Goal: Task Accomplishment & Management: Use online tool/utility

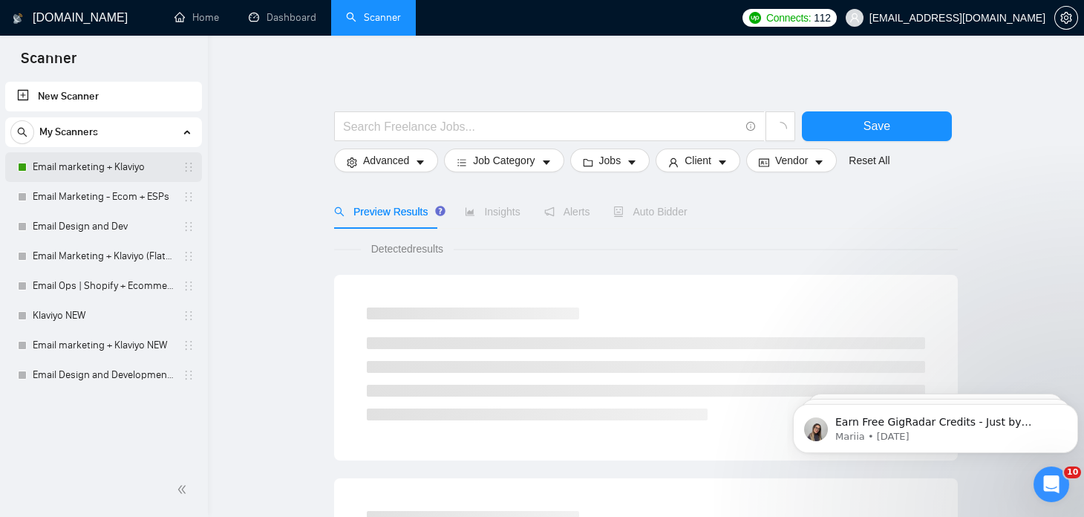
click at [60, 173] on link "Email marketing + Klaviyo" at bounding box center [103, 167] width 141 height 30
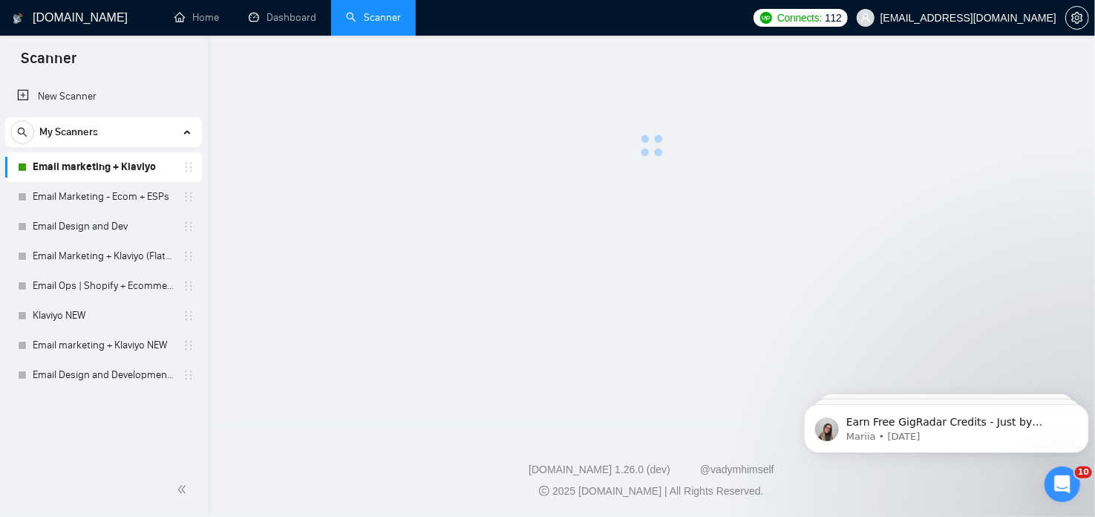
click at [99, 164] on link "Email marketing + Klaviyo" at bounding box center [103, 167] width 141 height 30
click at [105, 193] on link "Email Marketing - Ecom + ESPs" at bounding box center [103, 197] width 141 height 30
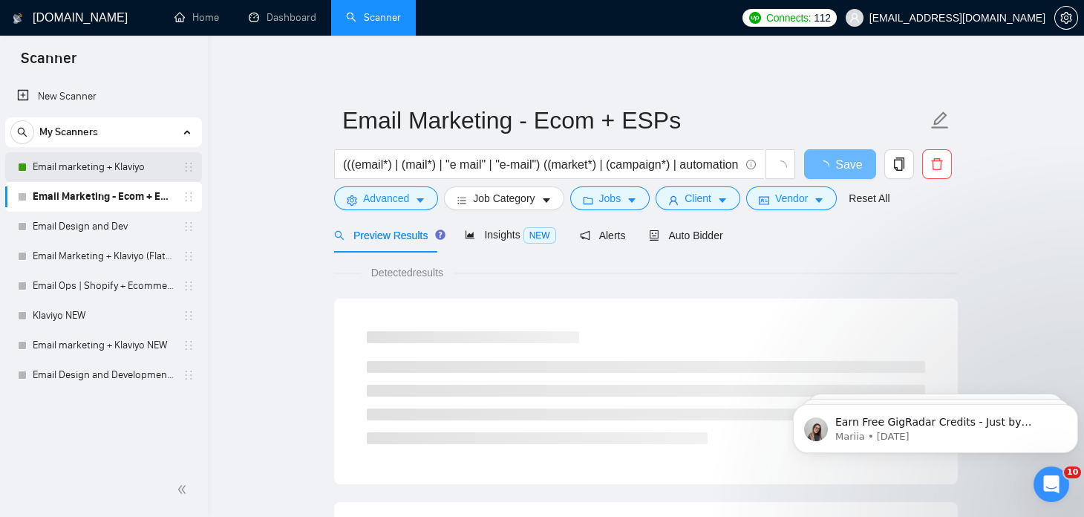
click at [109, 166] on link "Email marketing + Klaviyo" at bounding box center [103, 167] width 141 height 30
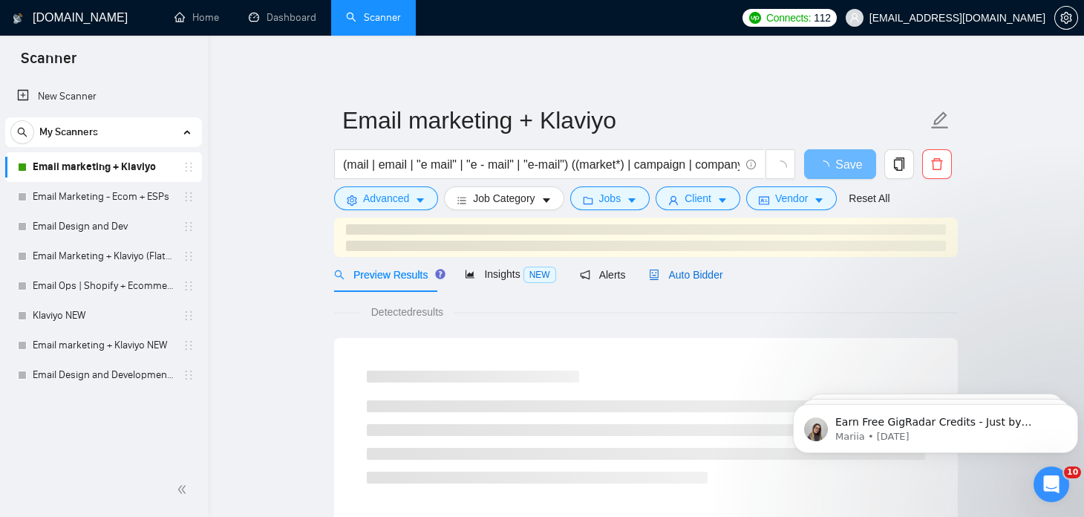
click at [670, 270] on span "Auto Bidder" at bounding box center [686, 275] width 74 height 12
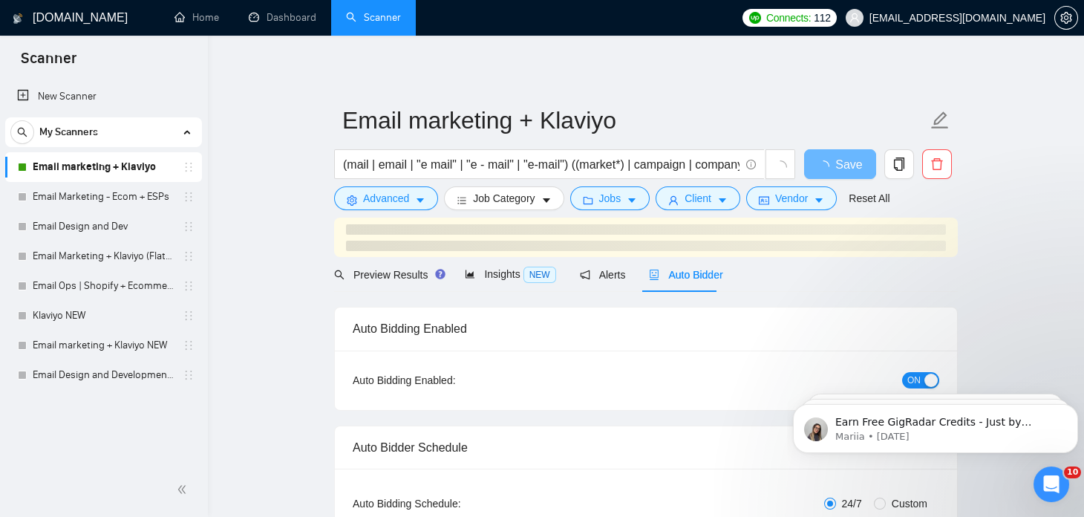
checkbox input "true"
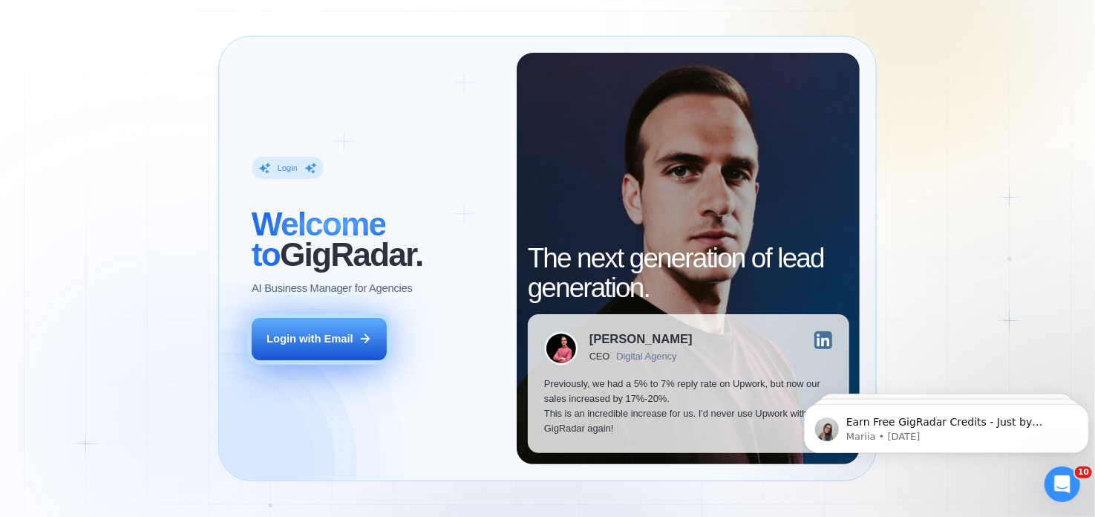
click at [370, 346] on button "Login with Email" at bounding box center [320, 339] width 136 height 42
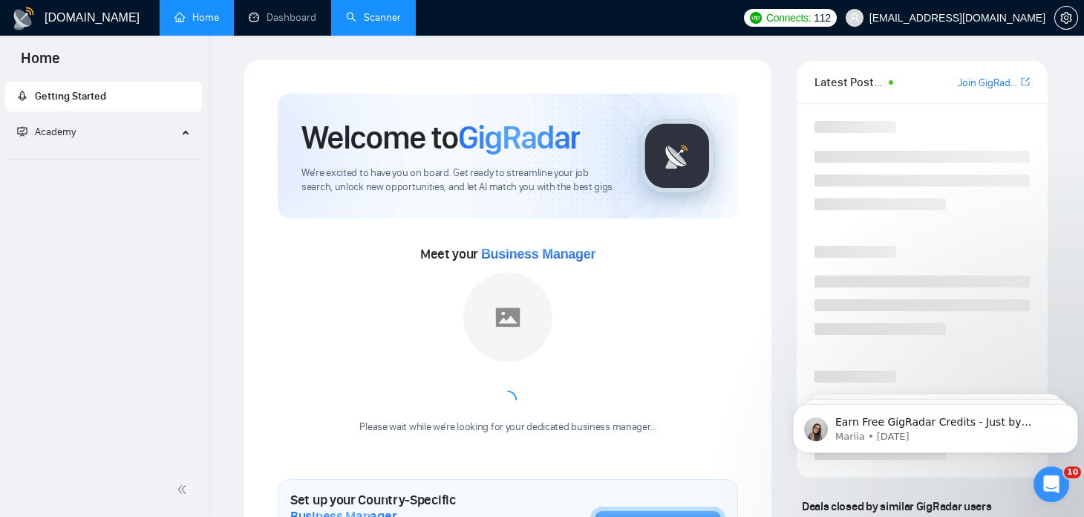
click at [365, 16] on link "Scanner" at bounding box center [373, 17] width 55 height 13
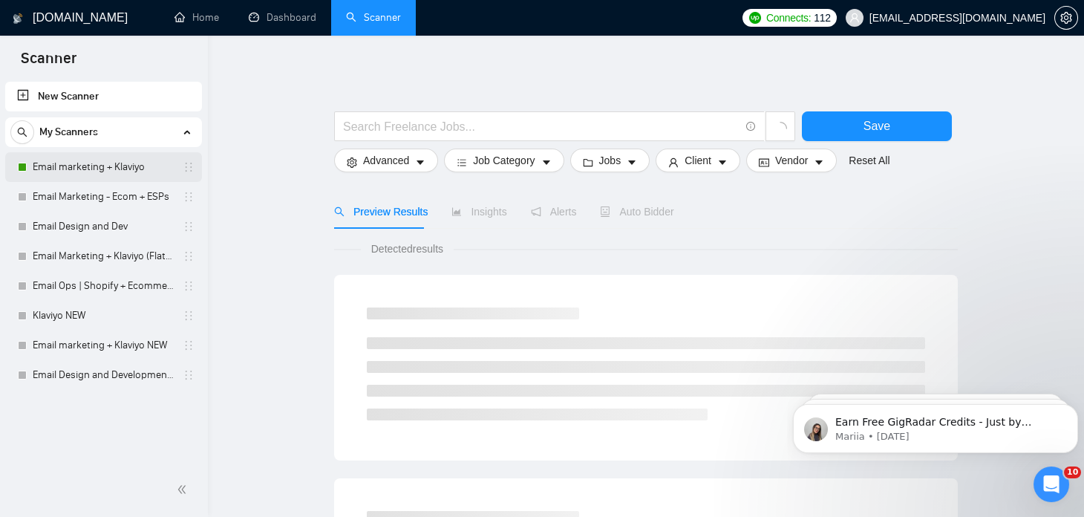
click at [123, 168] on link "Email marketing + Klaviyo" at bounding box center [103, 167] width 141 height 30
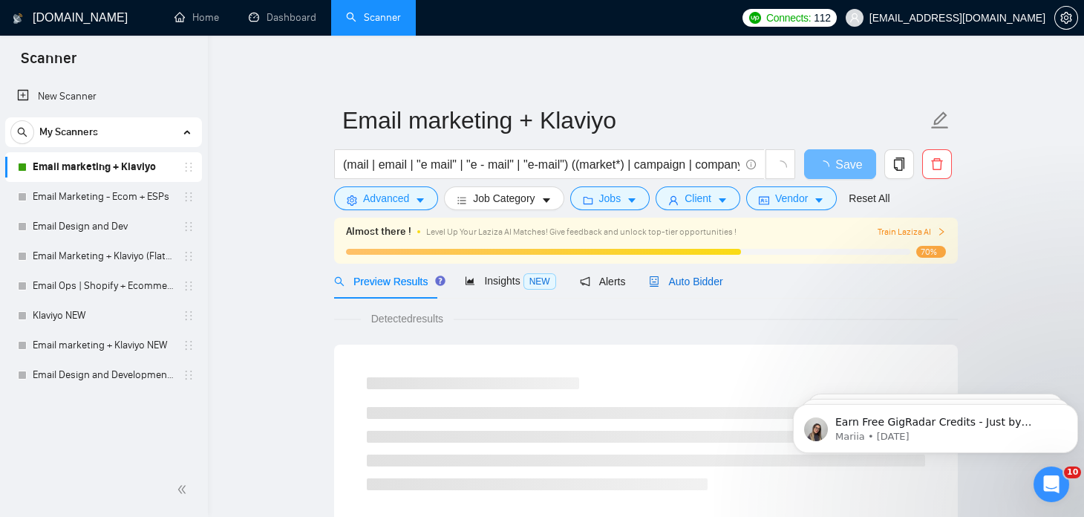
click at [669, 278] on span "Auto Bidder" at bounding box center [686, 281] width 74 height 12
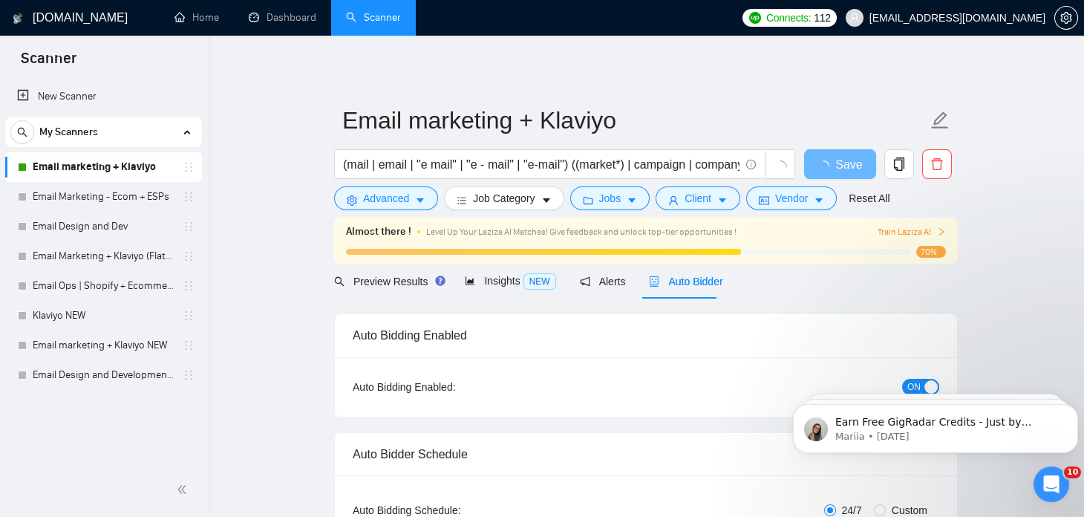
checkbox input "true"
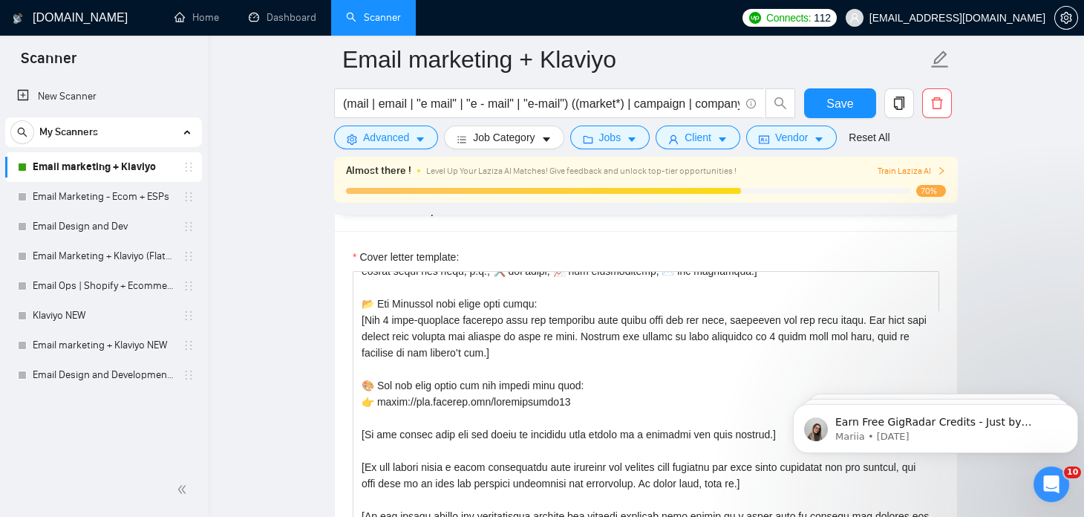
scroll to position [376, 0]
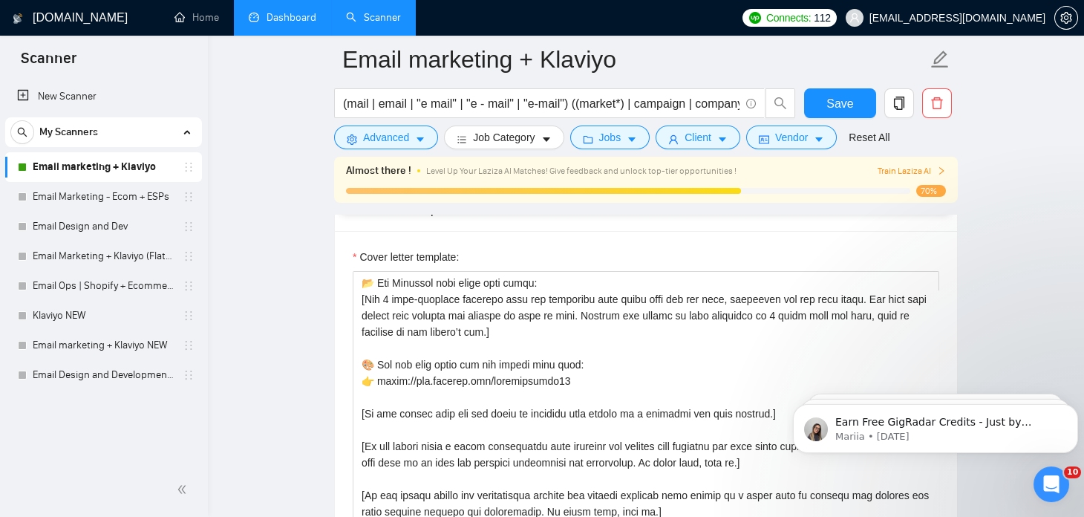
click at [283, 23] on link "Dashboard" at bounding box center [283, 17] width 68 height 13
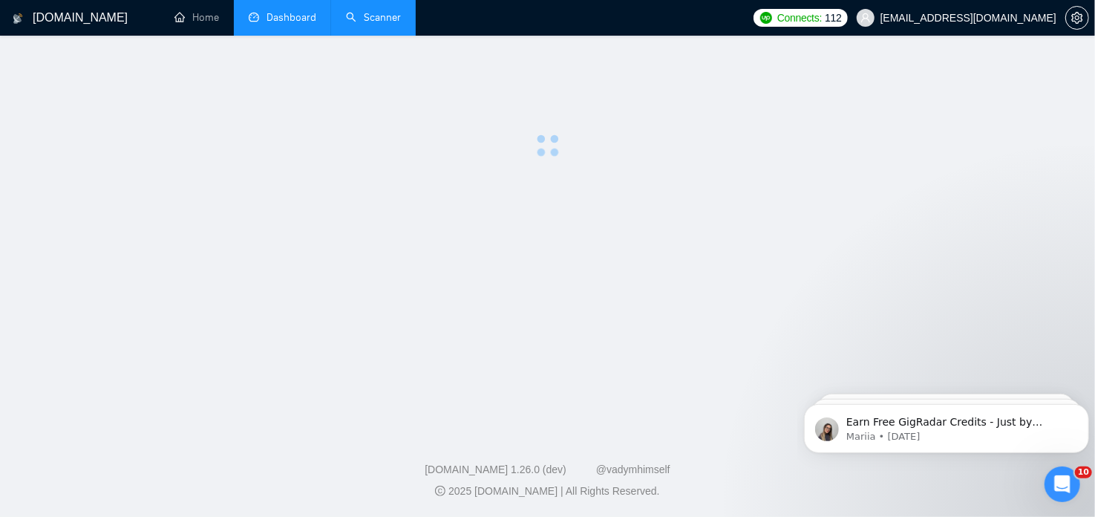
click at [263, 17] on span "Dashboard" at bounding box center [283, 17] width 68 height 13
click at [206, 24] on link "Home" at bounding box center [197, 17] width 45 height 13
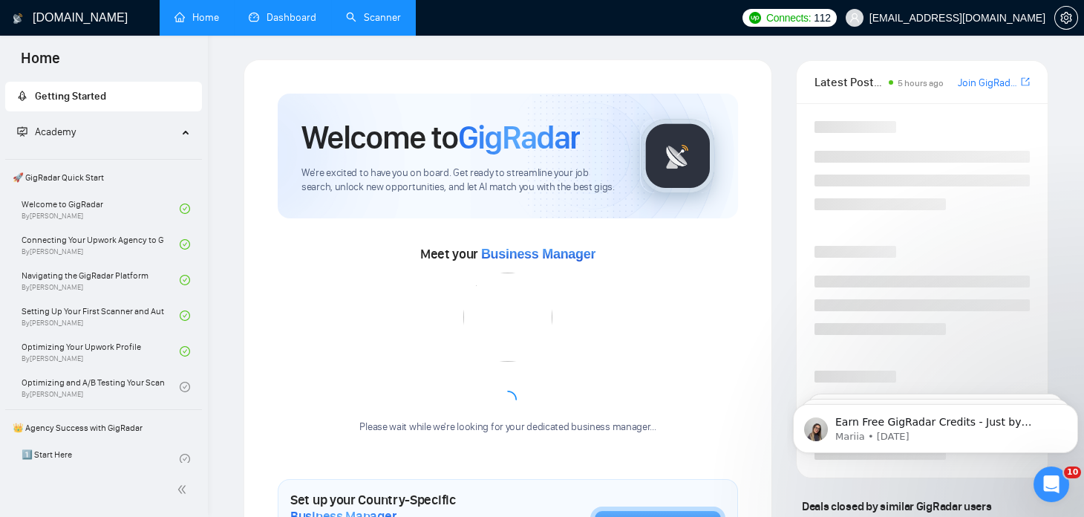
click at [281, 13] on link "Dashboard" at bounding box center [283, 17] width 68 height 13
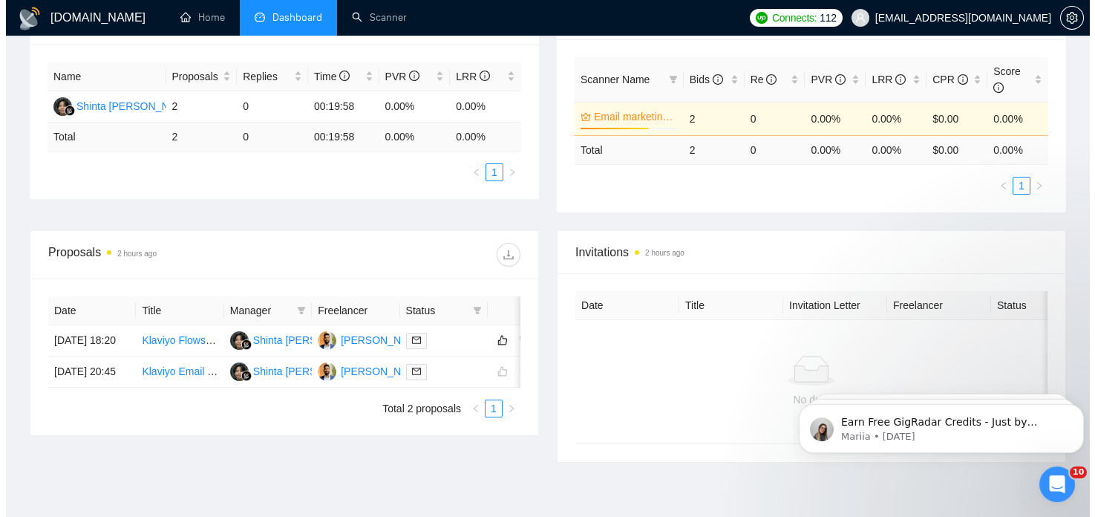
scroll to position [265, 0]
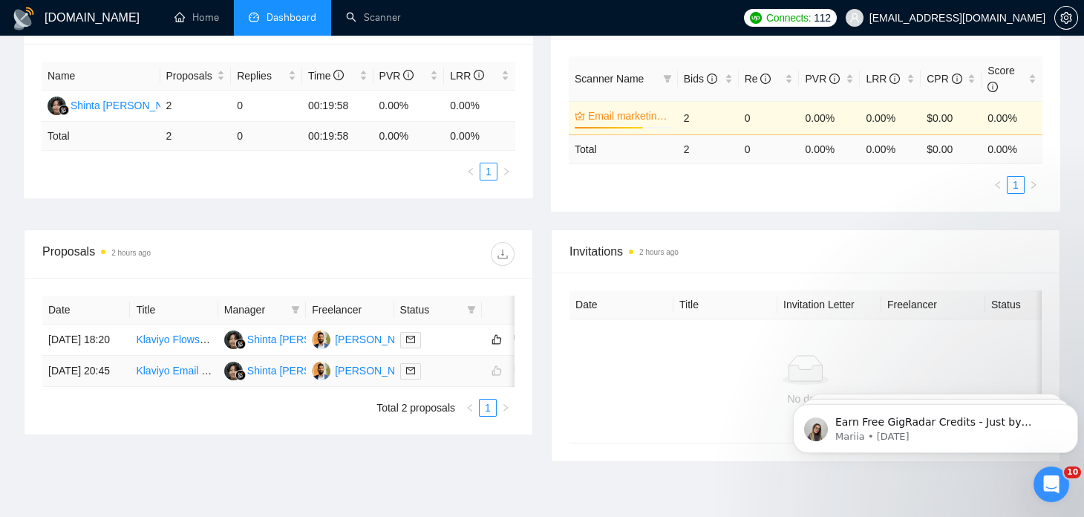
click at [440, 380] on td at bounding box center [438, 371] width 88 height 31
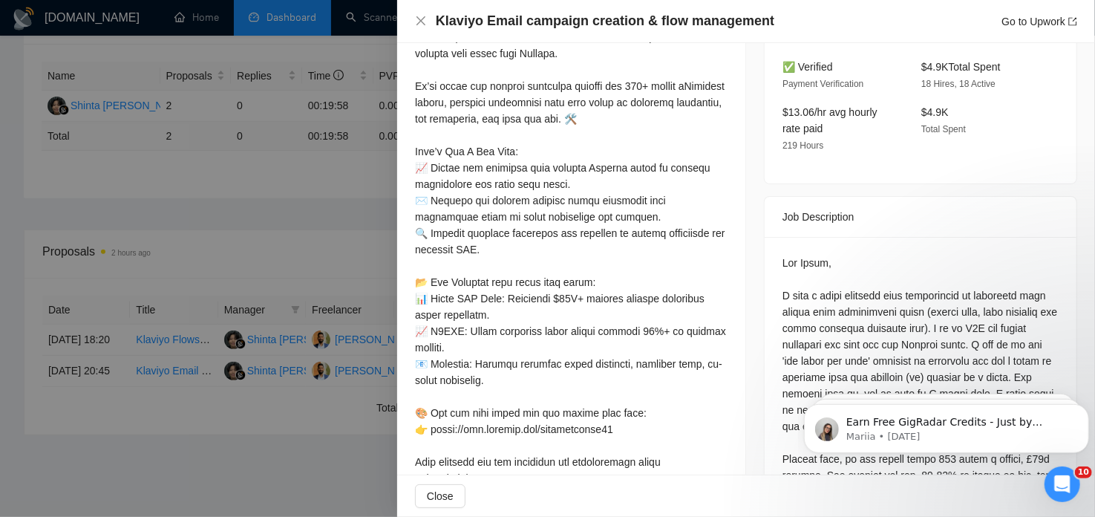
scroll to position [504, 0]
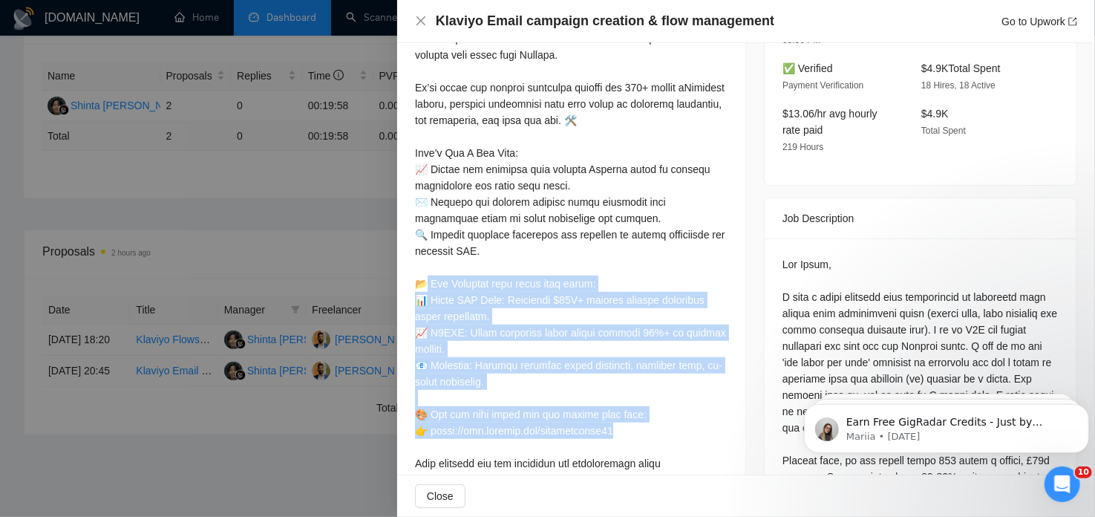
drag, startPoint x: 430, startPoint y: 264, endPoint x: 636, endPoint y: 412, distance: 253.7
click at [636, 412] on div at bounding box center [571, 250] width 313 height 539
copy div "Projects that match your needs: 📊 Great CBD Shop: Generated $80K+ revenue throu…"
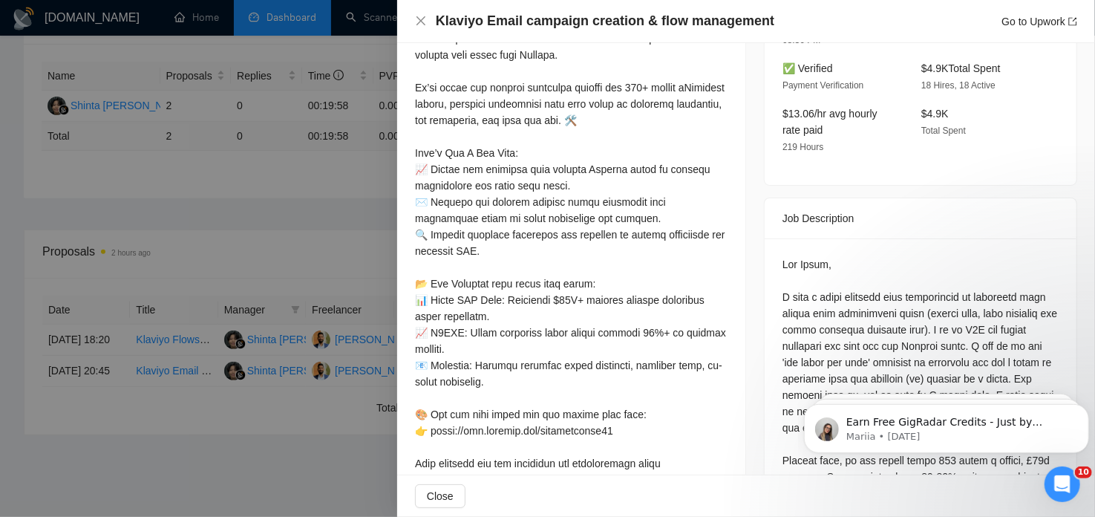
click at [333, 358] on div at bounding box center [547, 258] width 1095 height 517
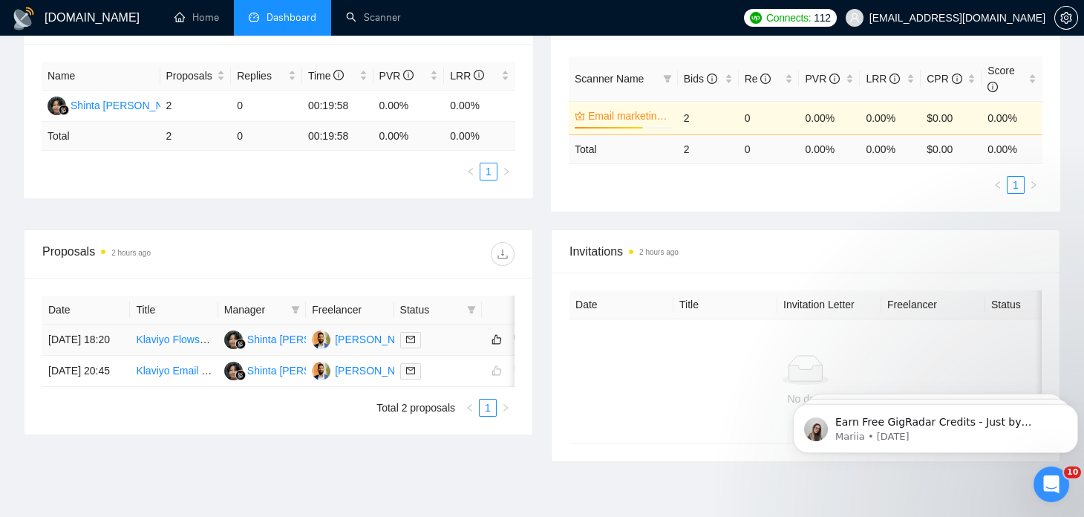
click at [446, 354] on td at bounding box center [438, 340] width 88 height 31
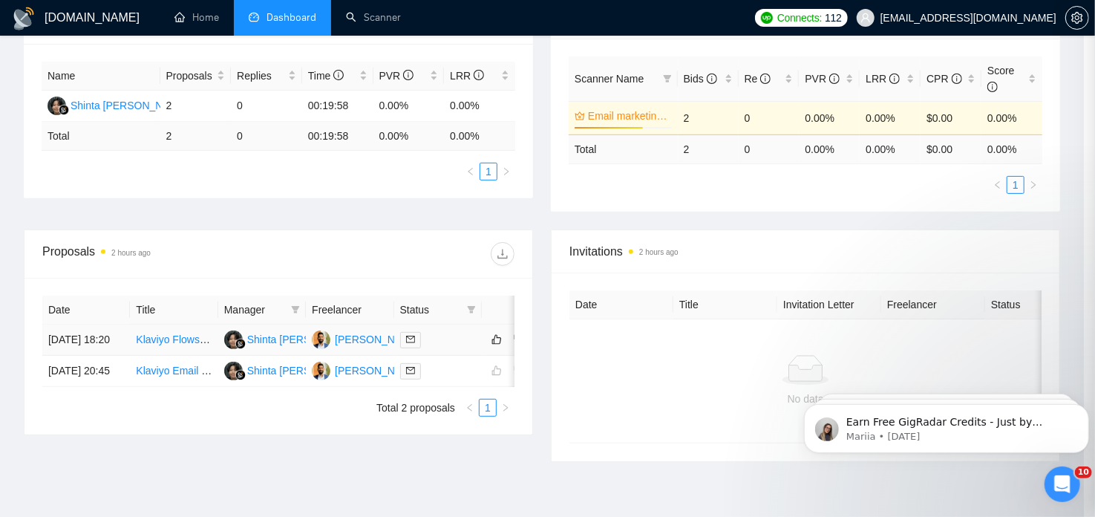
scroll to position [490, 0]
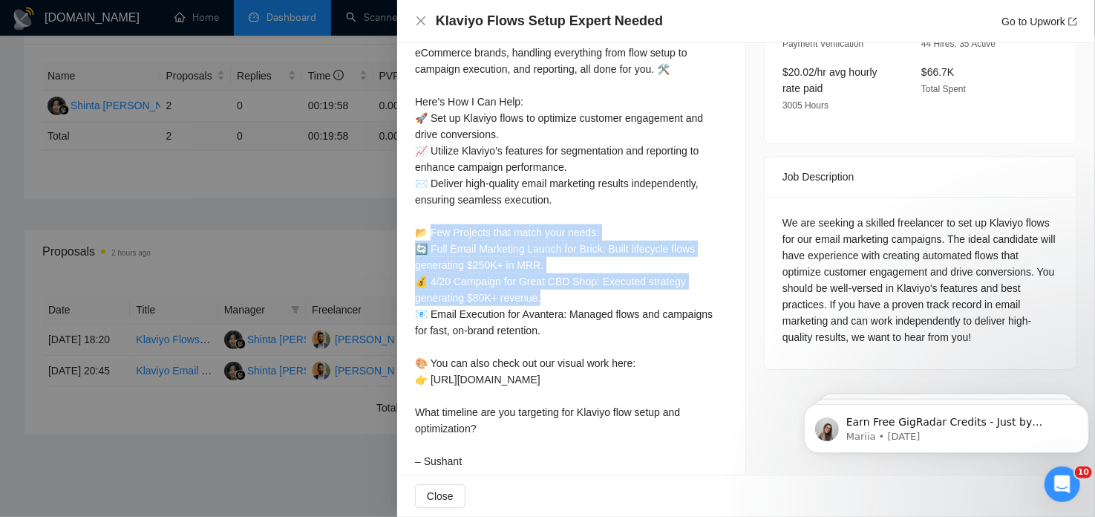
drag, startPoint x: 434, startPoint y: 216, endPoint x: 541, endPoint y: 275, distance: 122.0
click at [541, 275] on div "Hi! We’ve built and managed retention systems for 100+ global eCommerce brands,…" at bounding box center [571, 233] width 313 height 474
copy div "Projects that match your needs: 🔄 Full Email Marketing Launch for Brick: Built …"
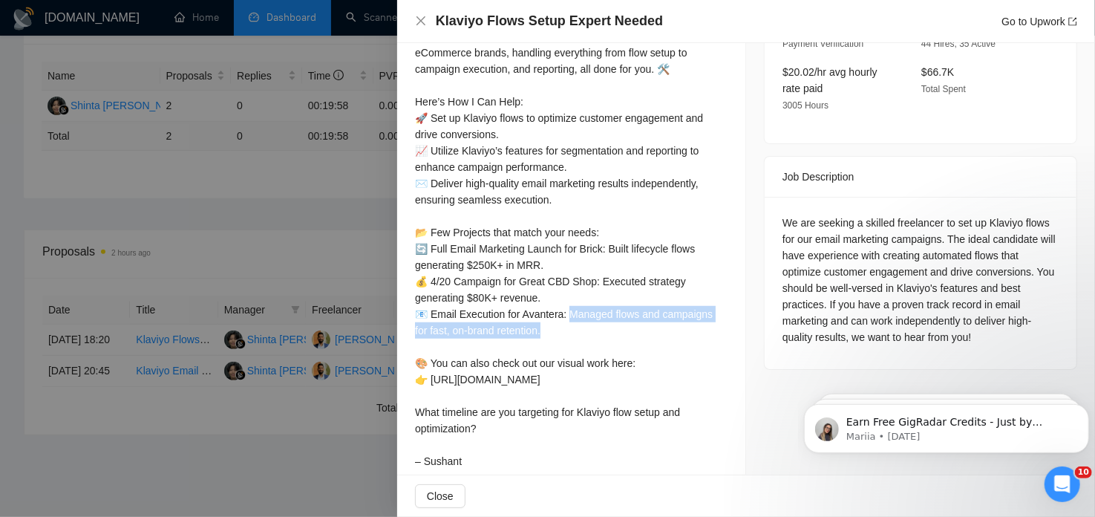
drag, startPoint x: 567, startPoint y: 299, endPoint x: 565, endPoint y: 314, distance: 15.8
click at [565, 314] on div "Hi! We’ve built and managed retention systems for 100+ global eCommerce brands,…" at bounding box center [571, 233] width 313 height 474
copy div "flows and campaigns for fast, on-brand retention. 🎨 You"
